Goal: Task Accomplishment & Management: Use online tool/utility

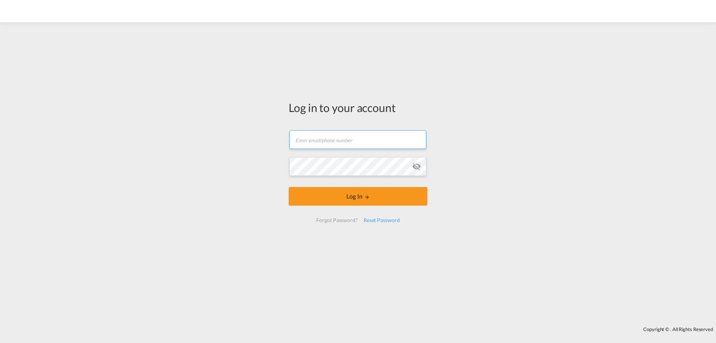
type input "[EMAIL_ADDRESS][DOMAIN_NAME]"
click at [360, 135] on input "[EMAIL_ADDRESS][DOMAIN_NAME]" at bounding box center [357, 139] width 137 height 19
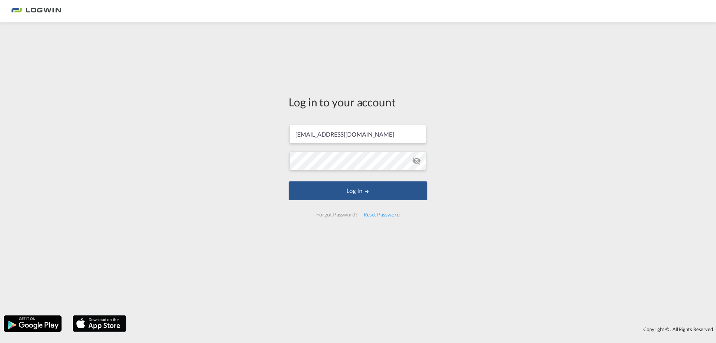
click at [536, 136] on div "Log in to your account [EMAIL_ADDRESS][DOMAIN_NAME] Log In Forgot Password? Res…" at bounding box center [358, 168] width 716 height 285
click at [364, 201] on form "[EMAIL_ADDRESS][DOMAIN_NAME] Log In Forgot Password? Reset Password" at bounding box center [358, 170] width 139 height 107
click at [365, 196] on button "Log In" at bounding box center [358, 190] width 139 height 19
